Goal: Task Accomplishment & Management: Manage account settings

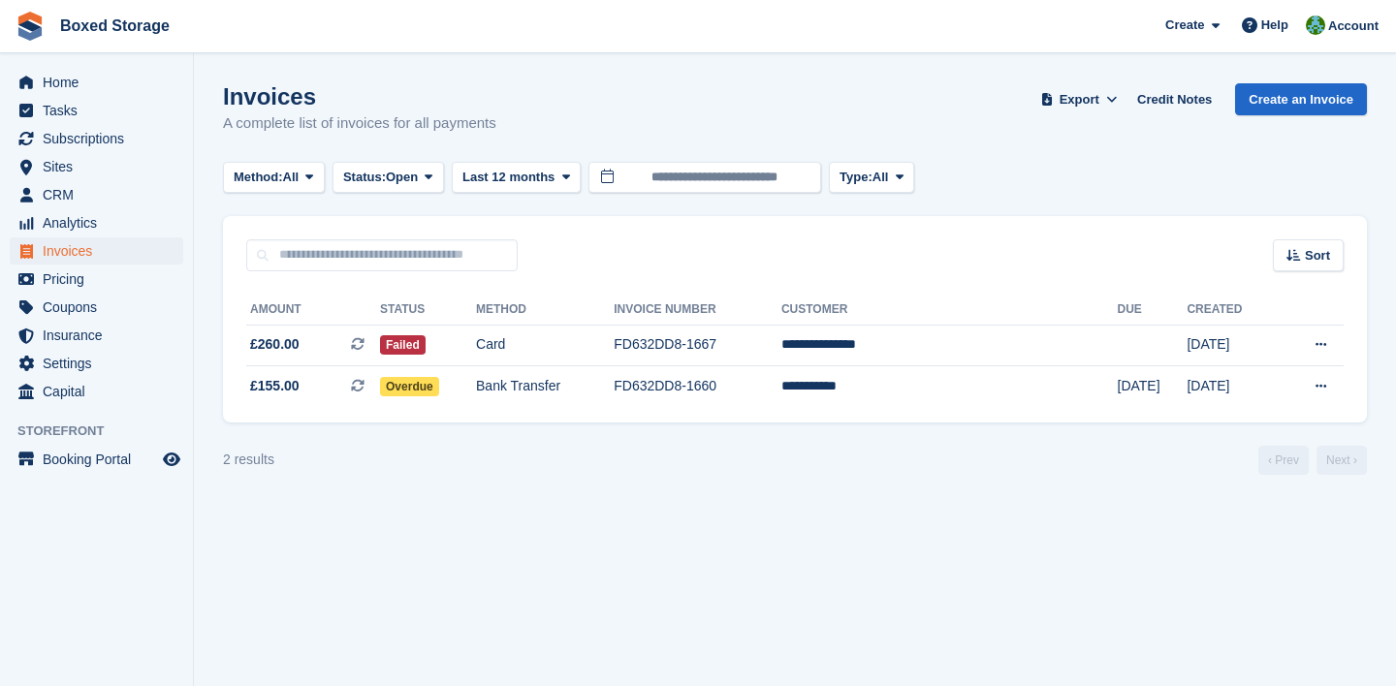
click at [1021, 450] on div "2 results ‹ Prev Next ›" at bounding box center [795, 460] width 1144 height 29
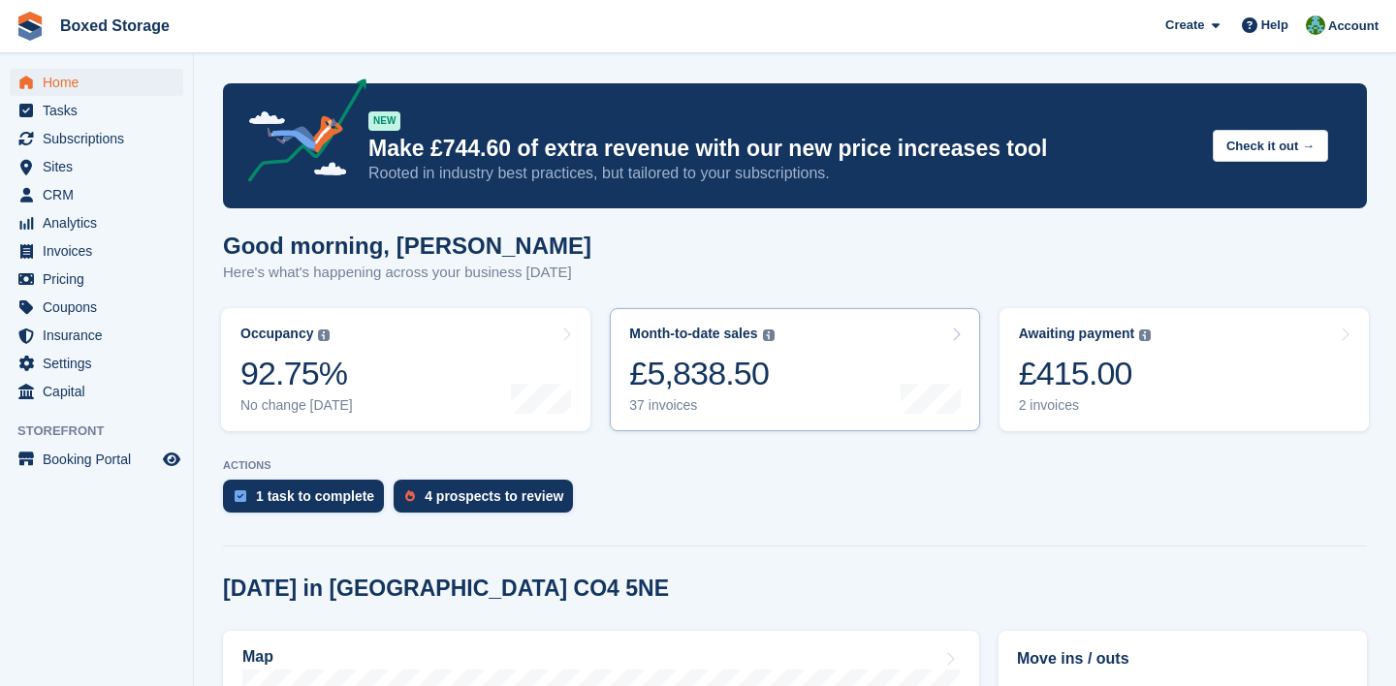
click at [727, 337] on div "Month-to-date sales" at bounding box center [693, 334] width 128 height 16
click at [126, 368] on span "Settings" at bounding box center [101, 363] width 116 height 27
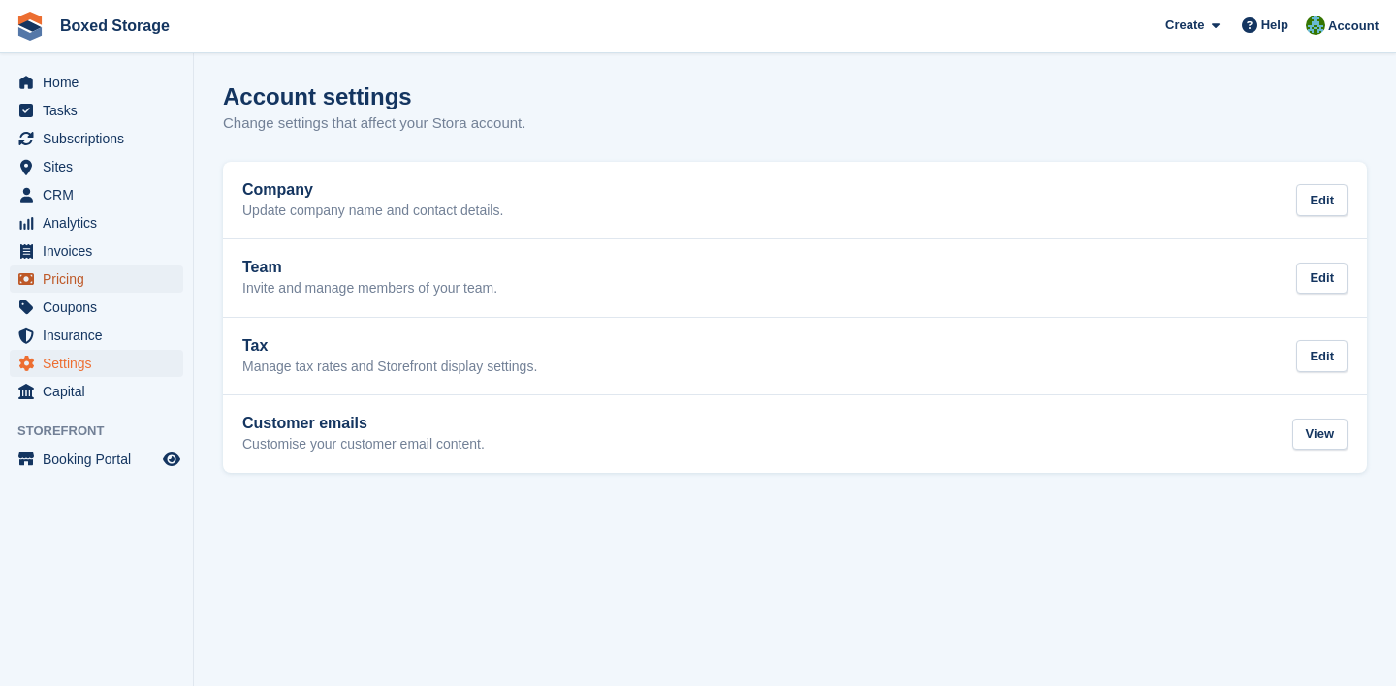
click at [103, 272] on span "Pricing" at bounding box center [101, 279] width 116 height 27
click at [130, 75] on span "Home" at bounding box center [101, 82] width 116 height 27
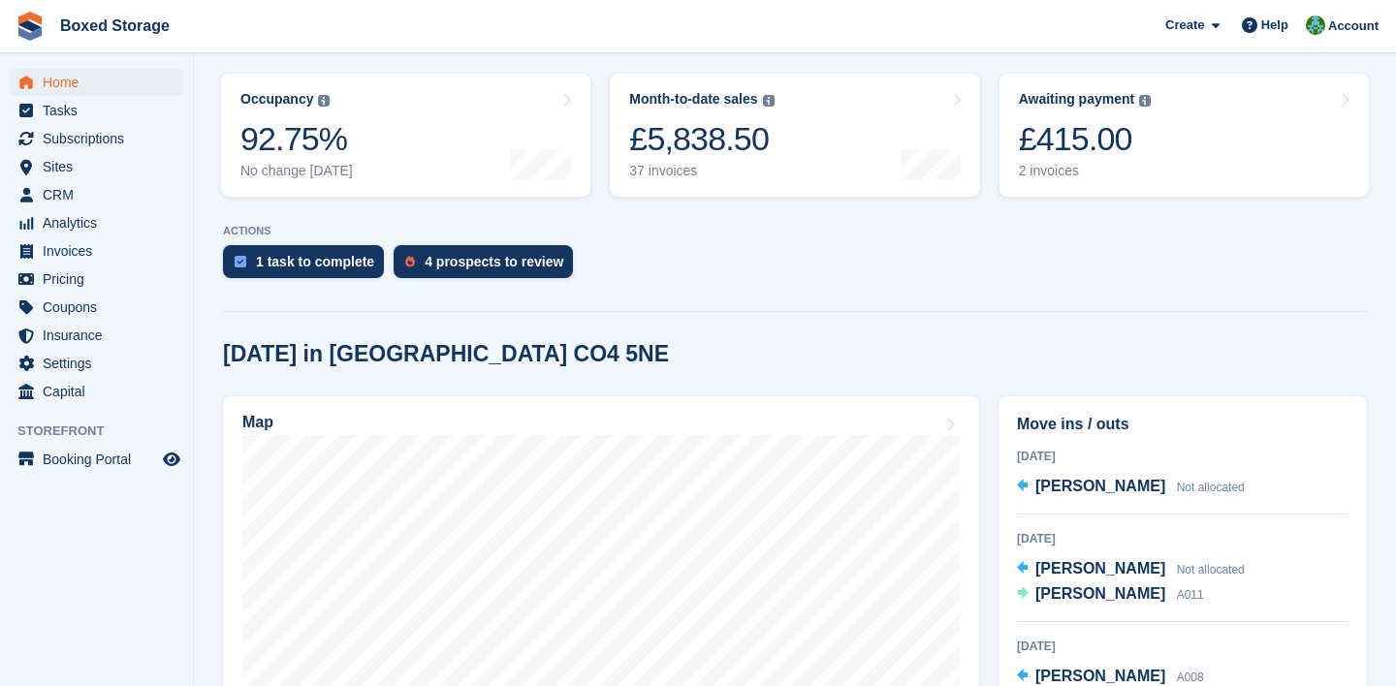
scroll to position [230, 0]
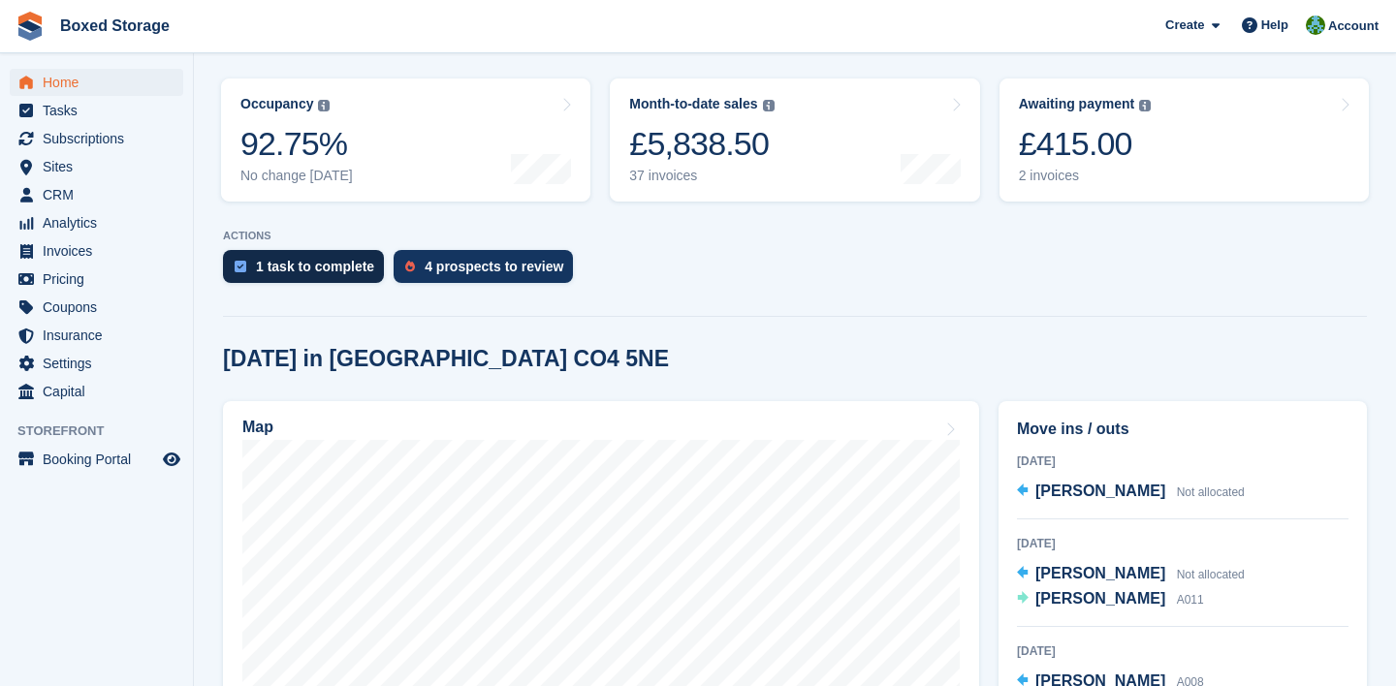
click at [288, 260] on div "1 task to complete" at bounding box center [315, 267] width 118 height 16
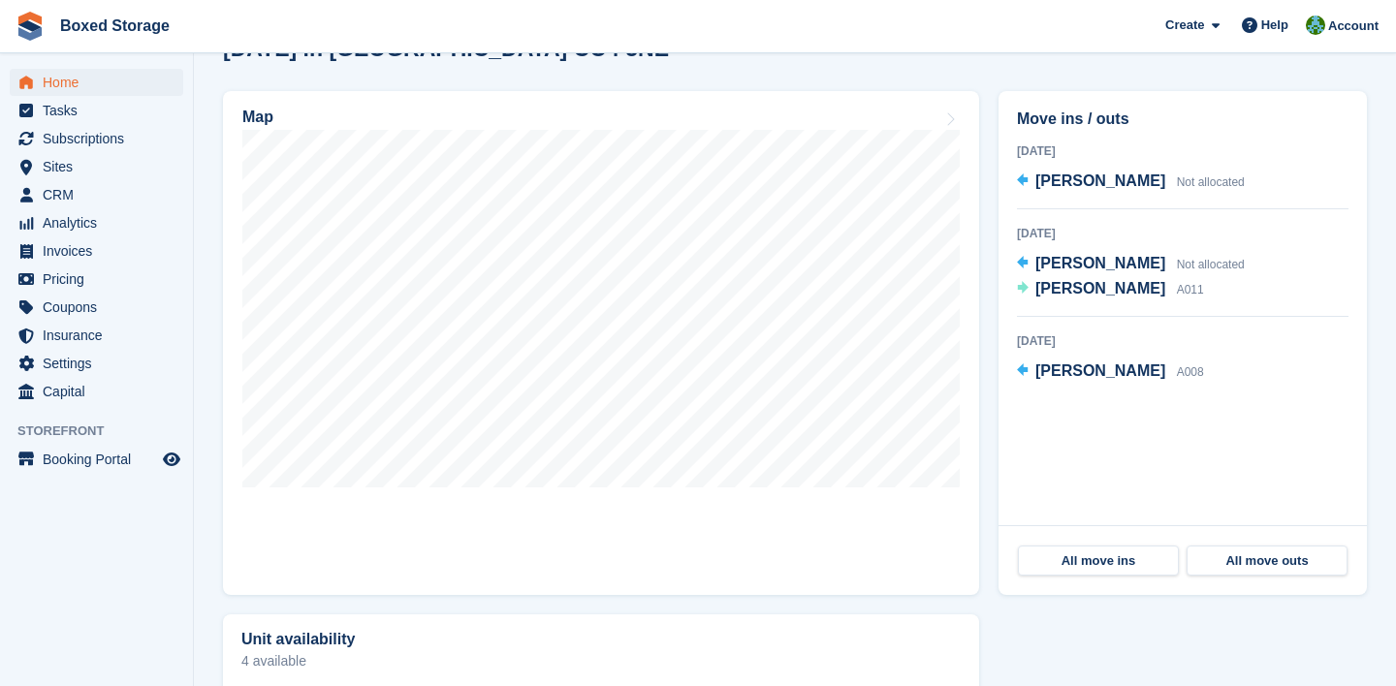
scroll to position [670, 0]
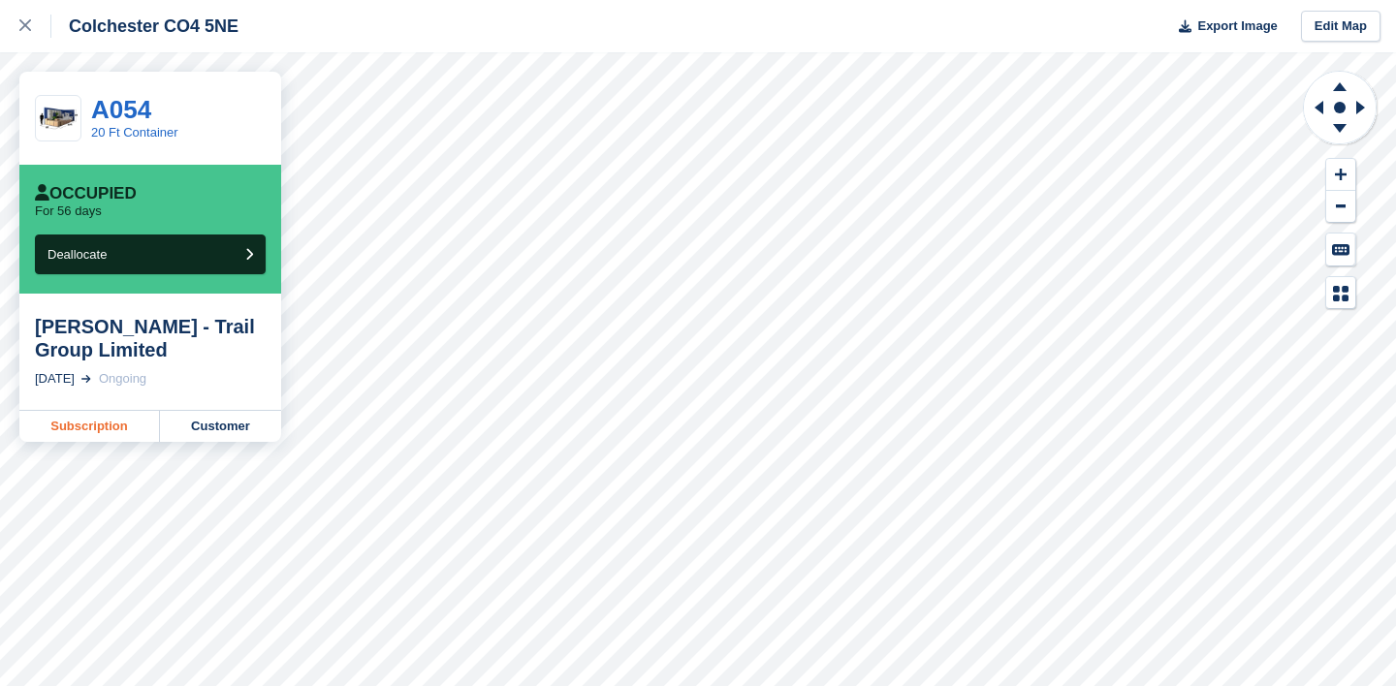
click at [89, 419] on link "Subscription" at bounding box center [89, 426] width 141 height 31
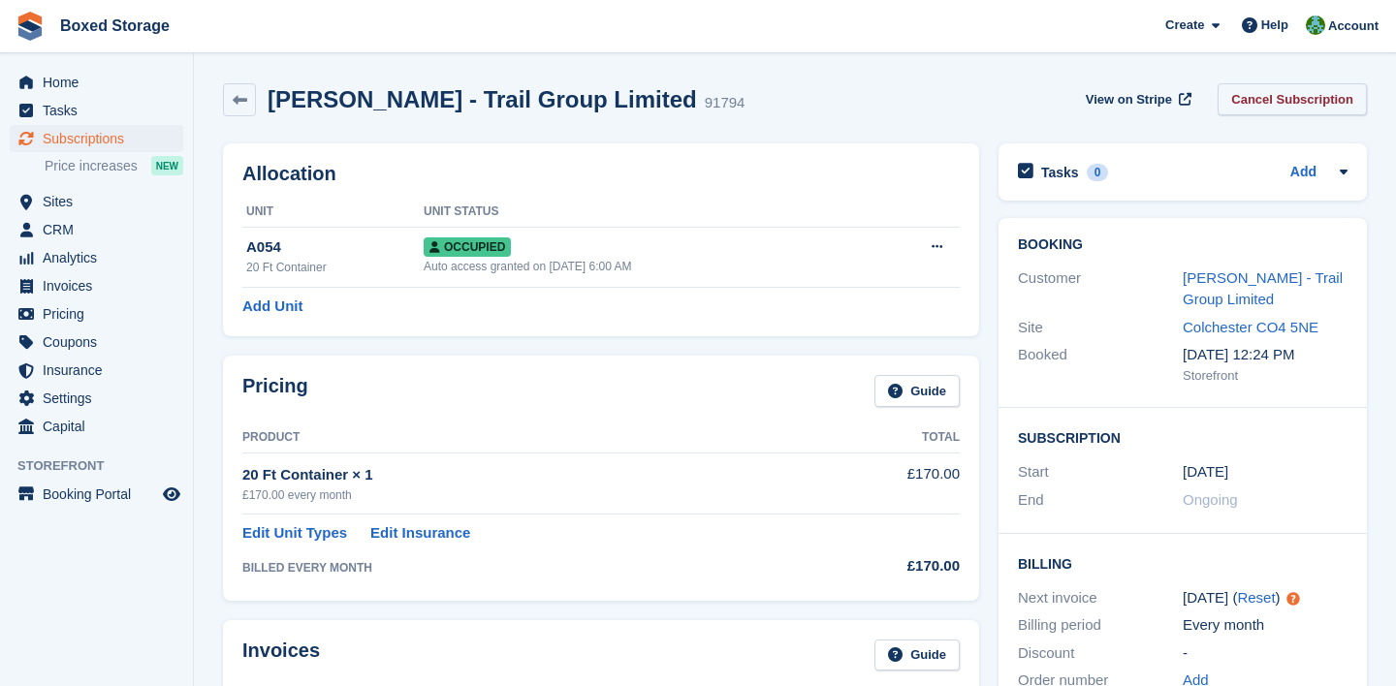
click at [1313, 93] on link "Cancel Subscription" at bounding box center [1292, 99] width 149 height 32
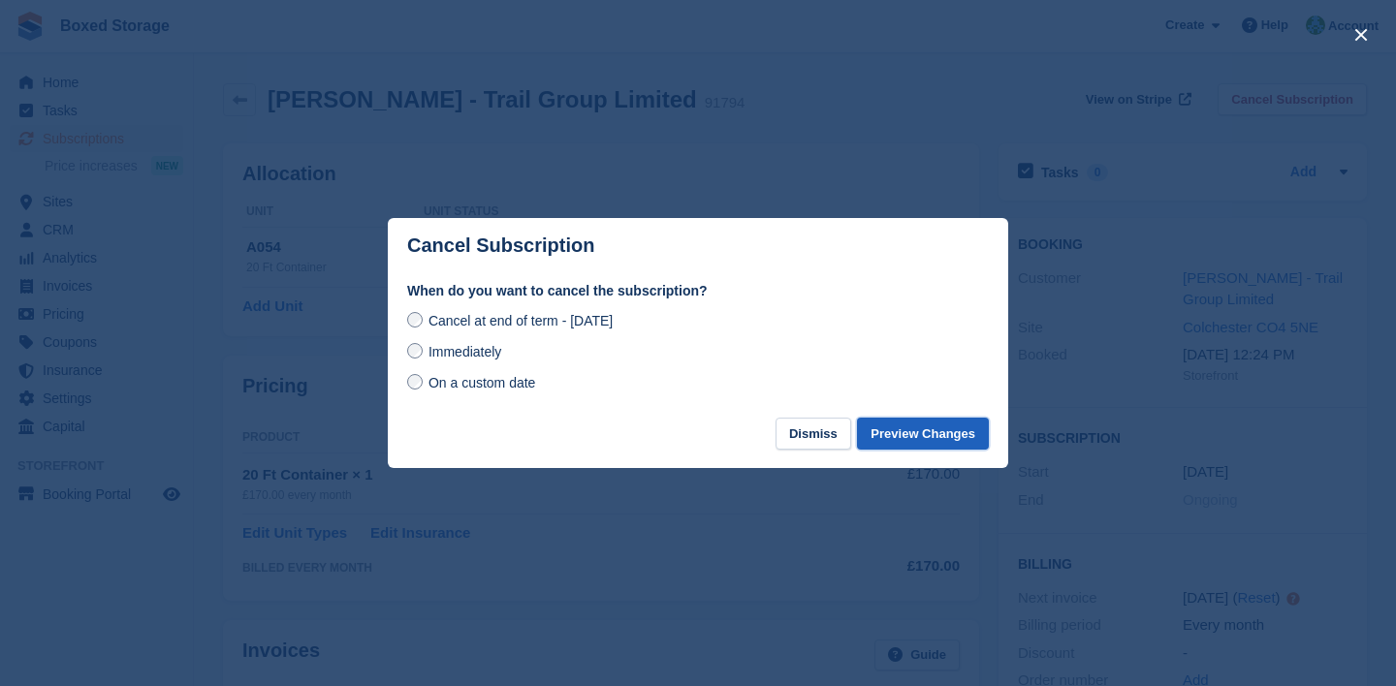
click at [906, 430] on button "Preview Changes" at bounding box center [923, 434] width 132 height 32
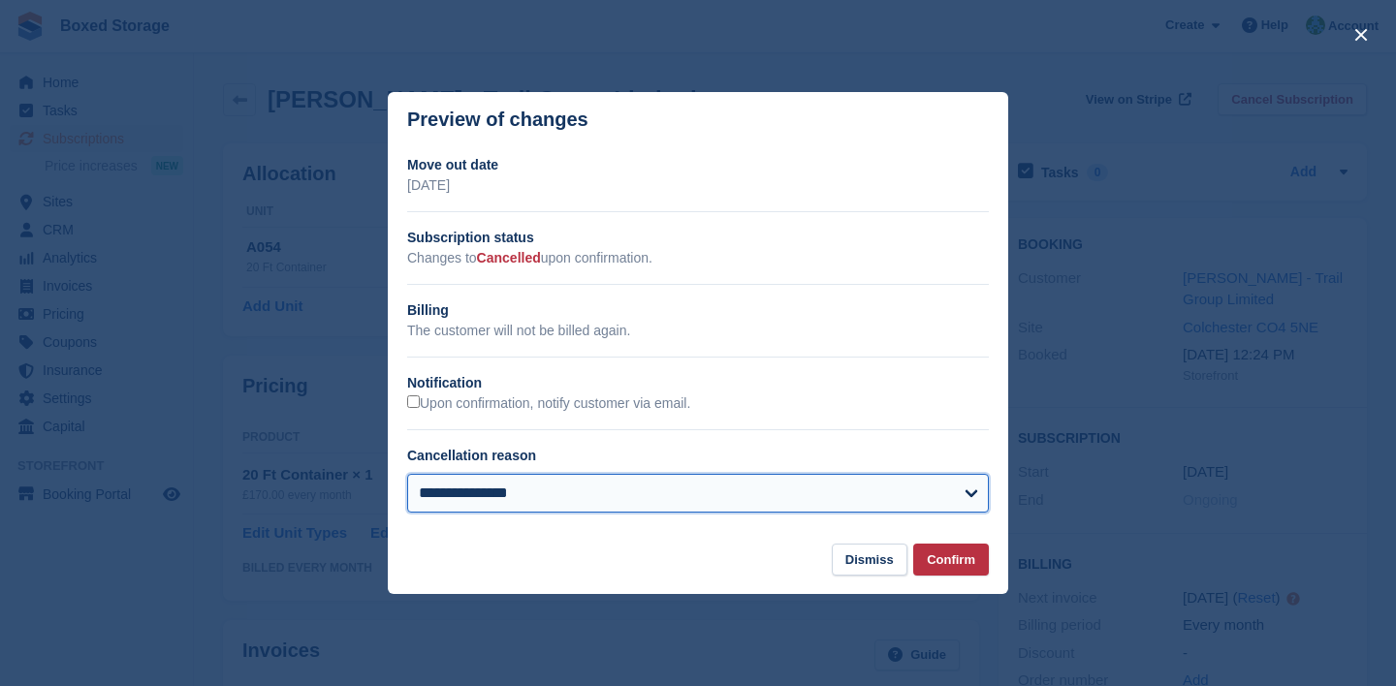
click at [707, 503] on select "**********" at bounding box center [698, 493] width 582 height 39
select select "**********"
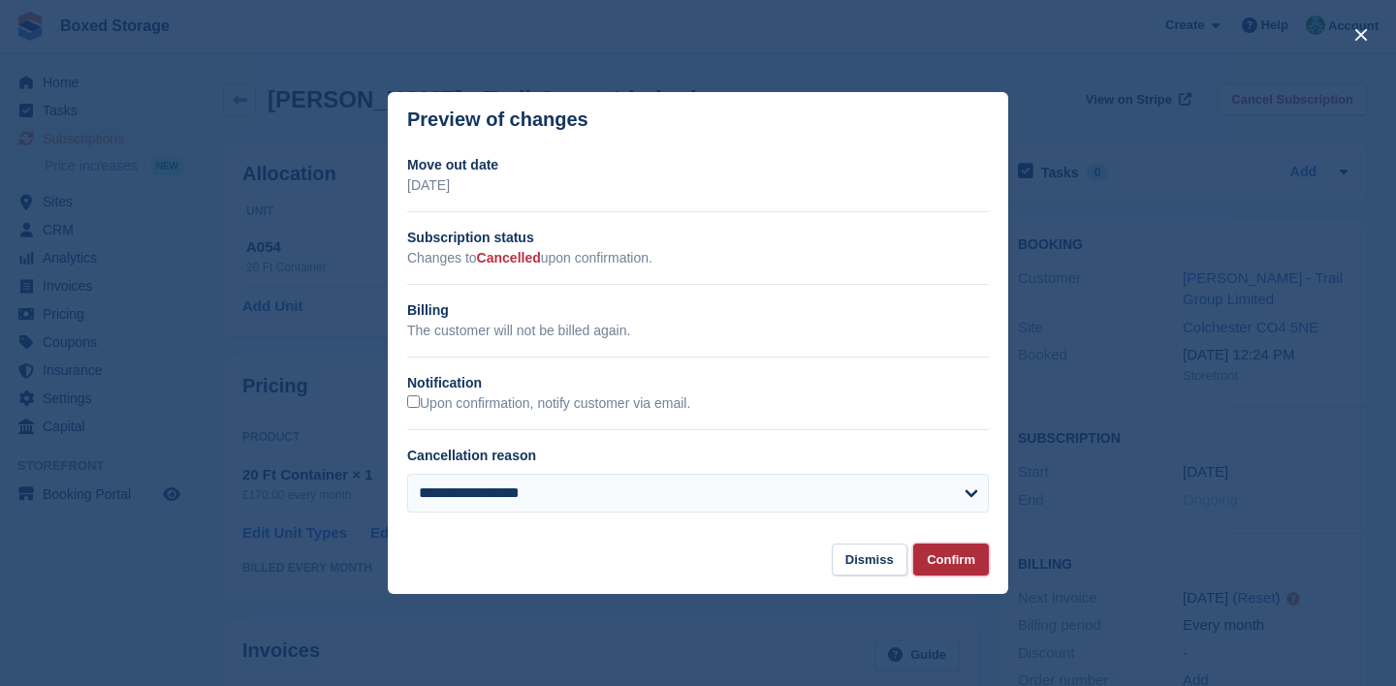
click at [928, 554] on button "Confirm" at bounding box center [951, 560] width 76 height 32
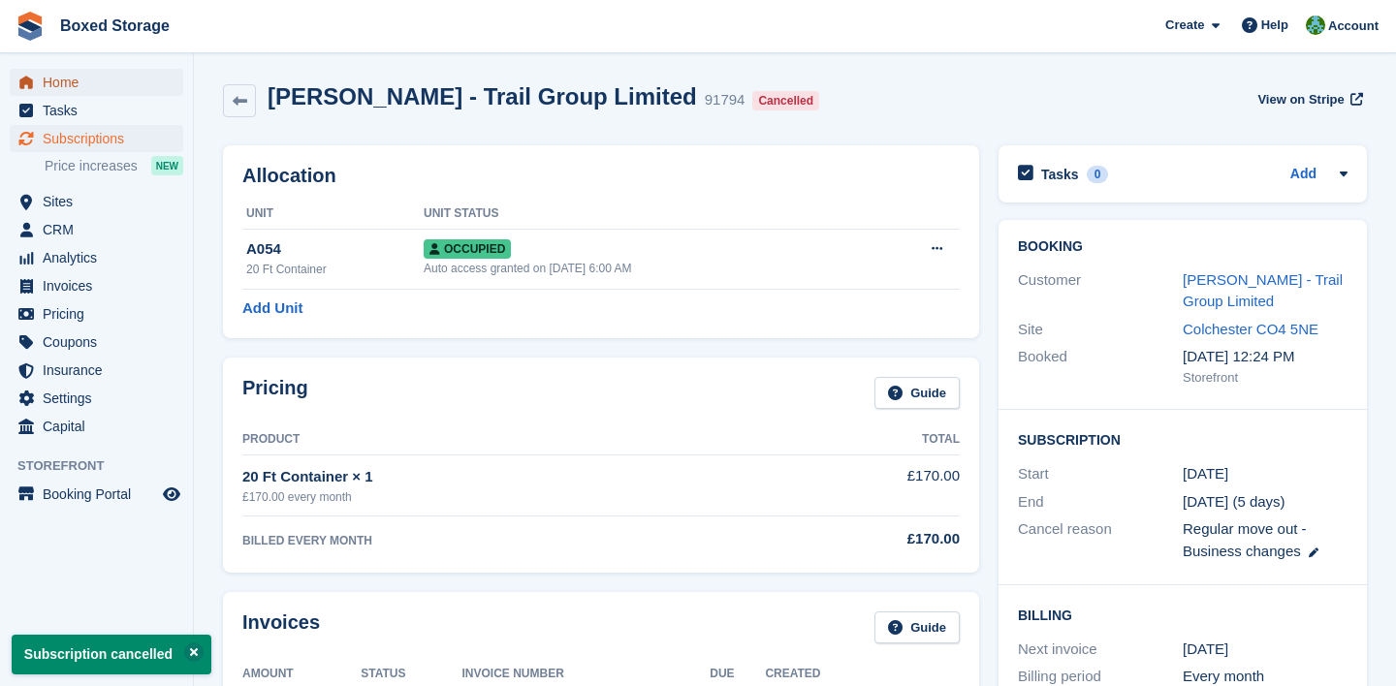
click at [127, 95] on span "Home" at bounding box center [101, 82] width 116 height 27
